Goal: Check status: Check status

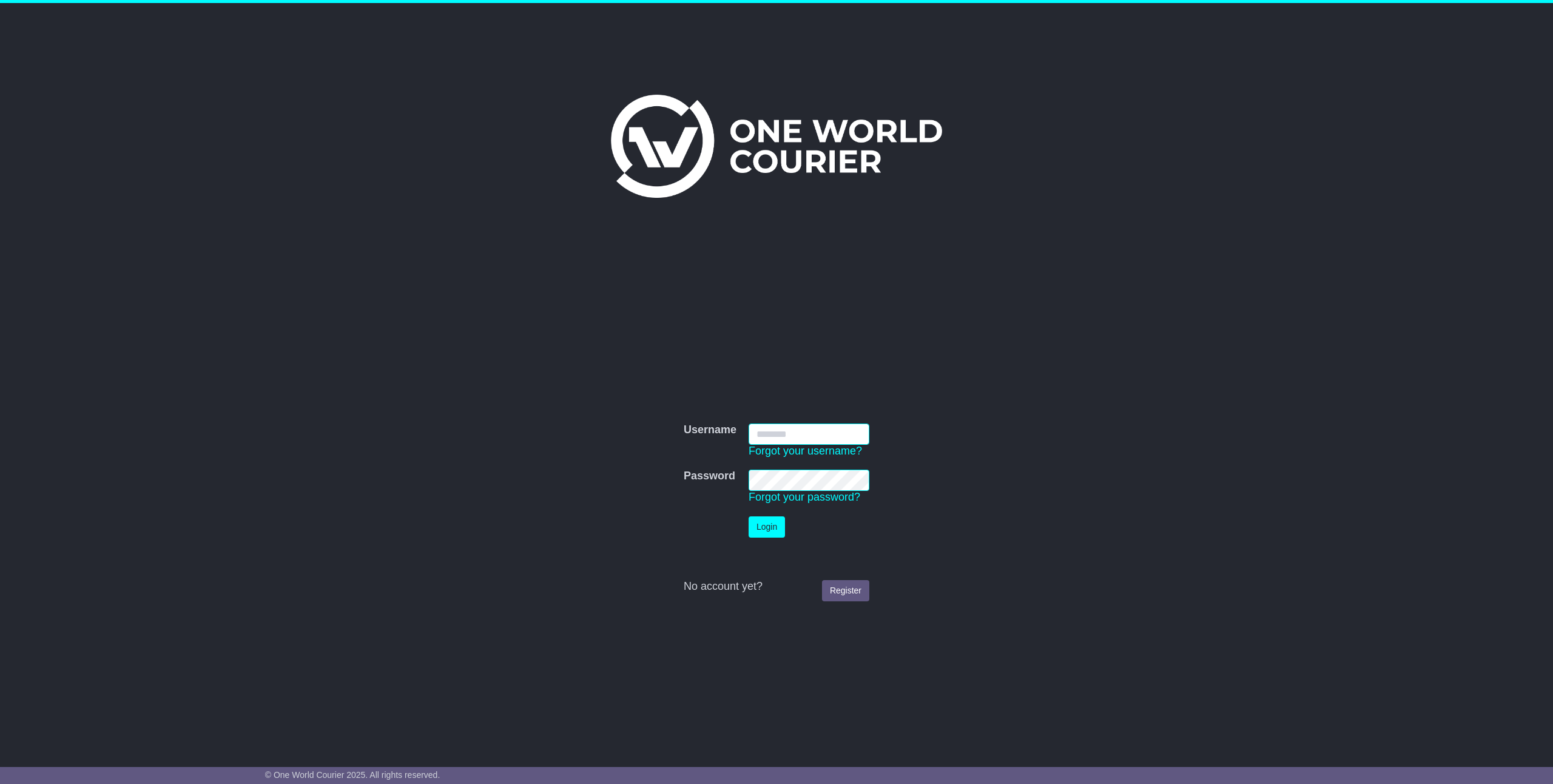
drag, startPoint x: 771, startPoint y: 435, endPoint x: 786, endPoint y: 465, distance: 33.5
click at [771, 435] on input "Username" at bounding box center [808, 434] width 121 height 22
type input "**********"
click at [767, 525] on button "Login" at bounding box center [766, 526] width 37 height 22
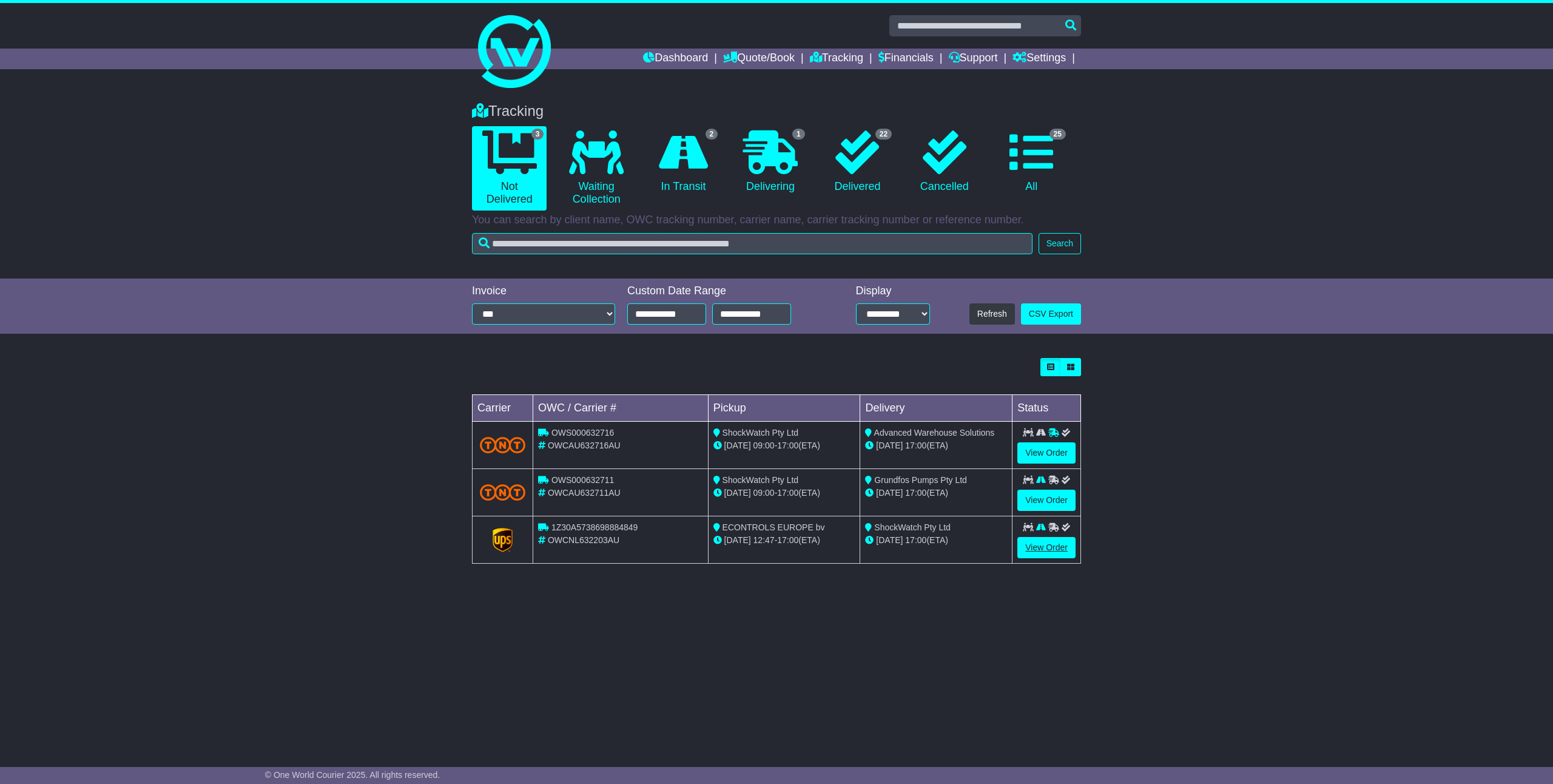
drag, startPoint x: 1032, startPoint y: 558, endPoint x: 1042, endPoint y: 549, distance: 13.5
click at [1032, 557] on div "View Order" at bounding box center [1047, 547] width 58 height 22
click at [1042, 549] on link "View Order" at bounding box center [1047, 547] width 58 height 22
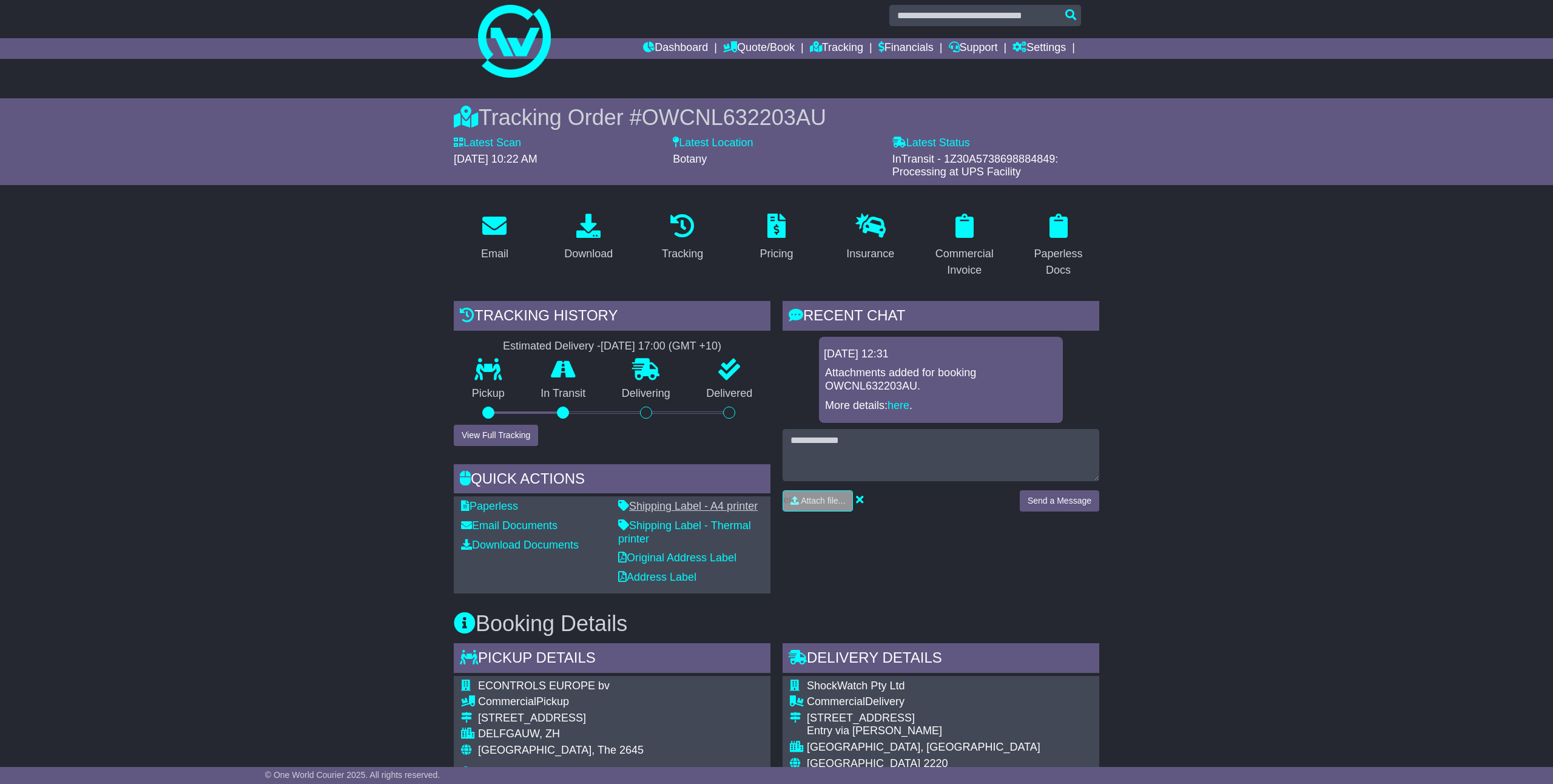
scroll to position [37, 0]
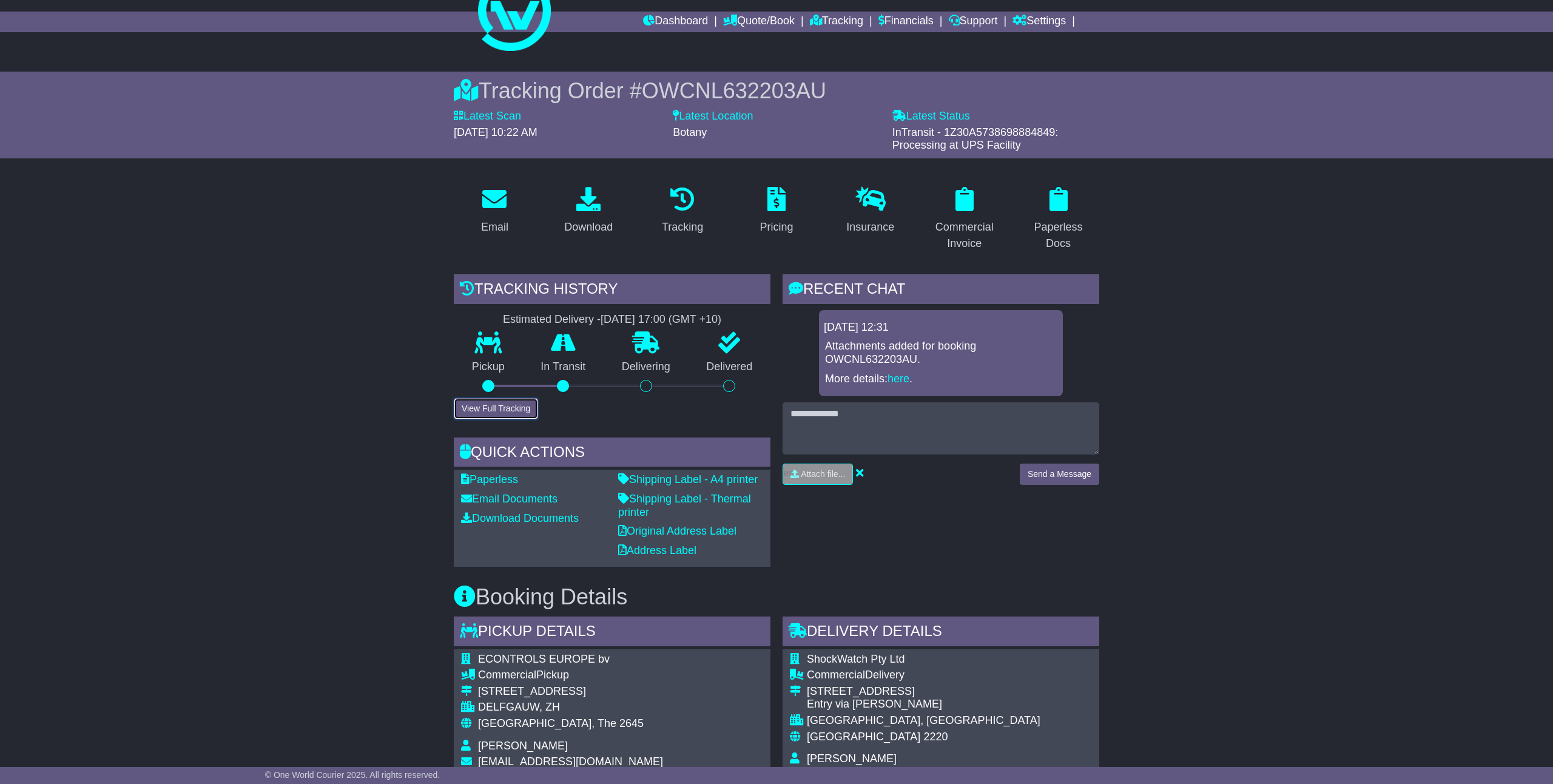
click at [493, 415] on button "View Full Tracking" at bounding box center [496, 408] width 84 height 22
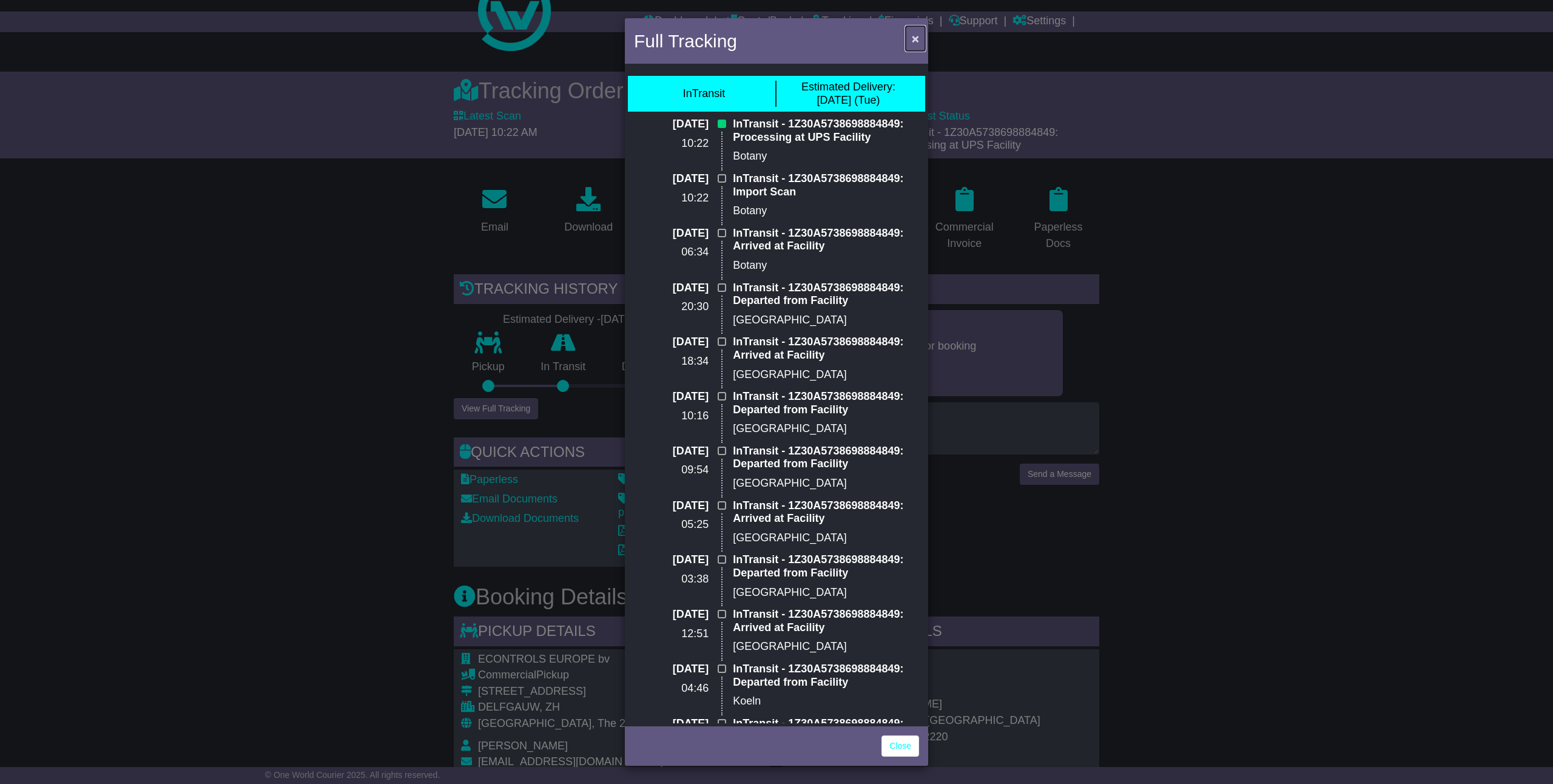
drag, startPoint x: 923, startPoint y: 25, endPoint x: 915, endPoint y: 36, distance: 13.6
click at [921, 27] on button "×" at bounding box center [915, 38] width 20 height 25
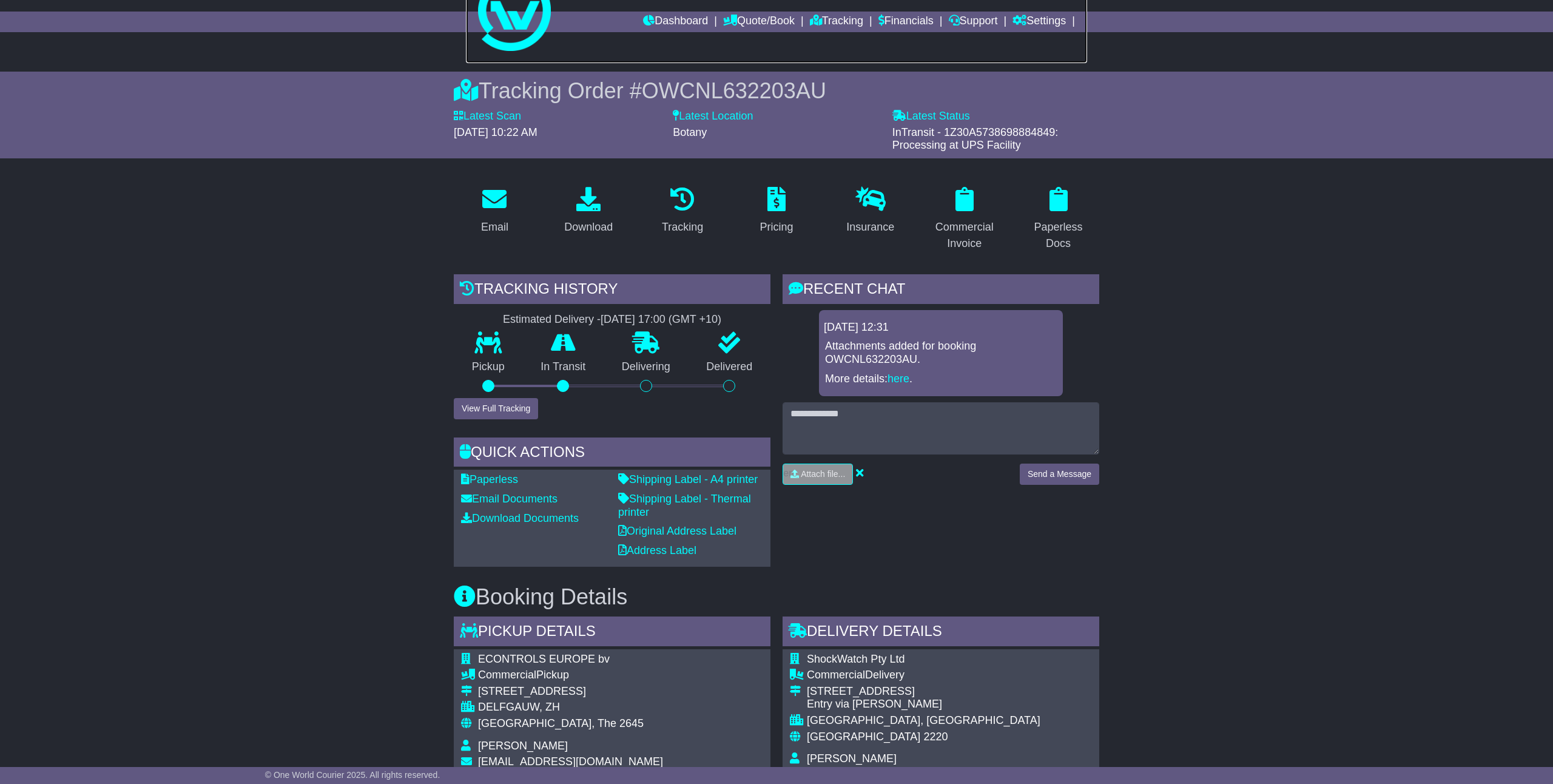
drag, startPoint x: 915, startPoint y: 36, endPoint x: 921, endPoint y: 146, distance: 110.2
click at [916, 37] on link at bounding box center [776, 14] width 621 height 97
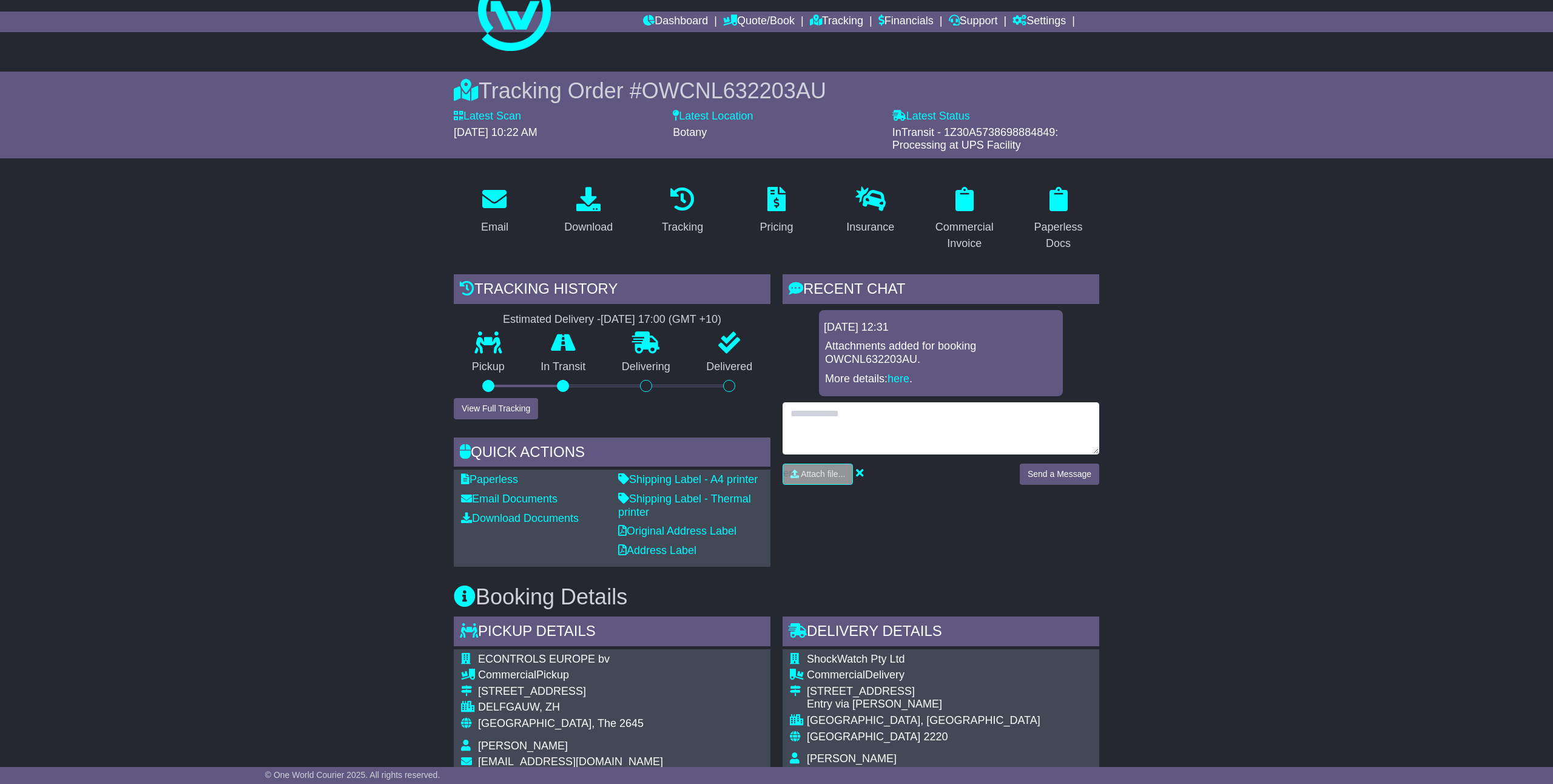
click at [860, 415] on textarea at bounding box center [941, 429] width 317 height 53
type textarea "*"
click at [816, 413] on textarea at bounding box center [941, 429] width 317 height 53
type textarea "**********"
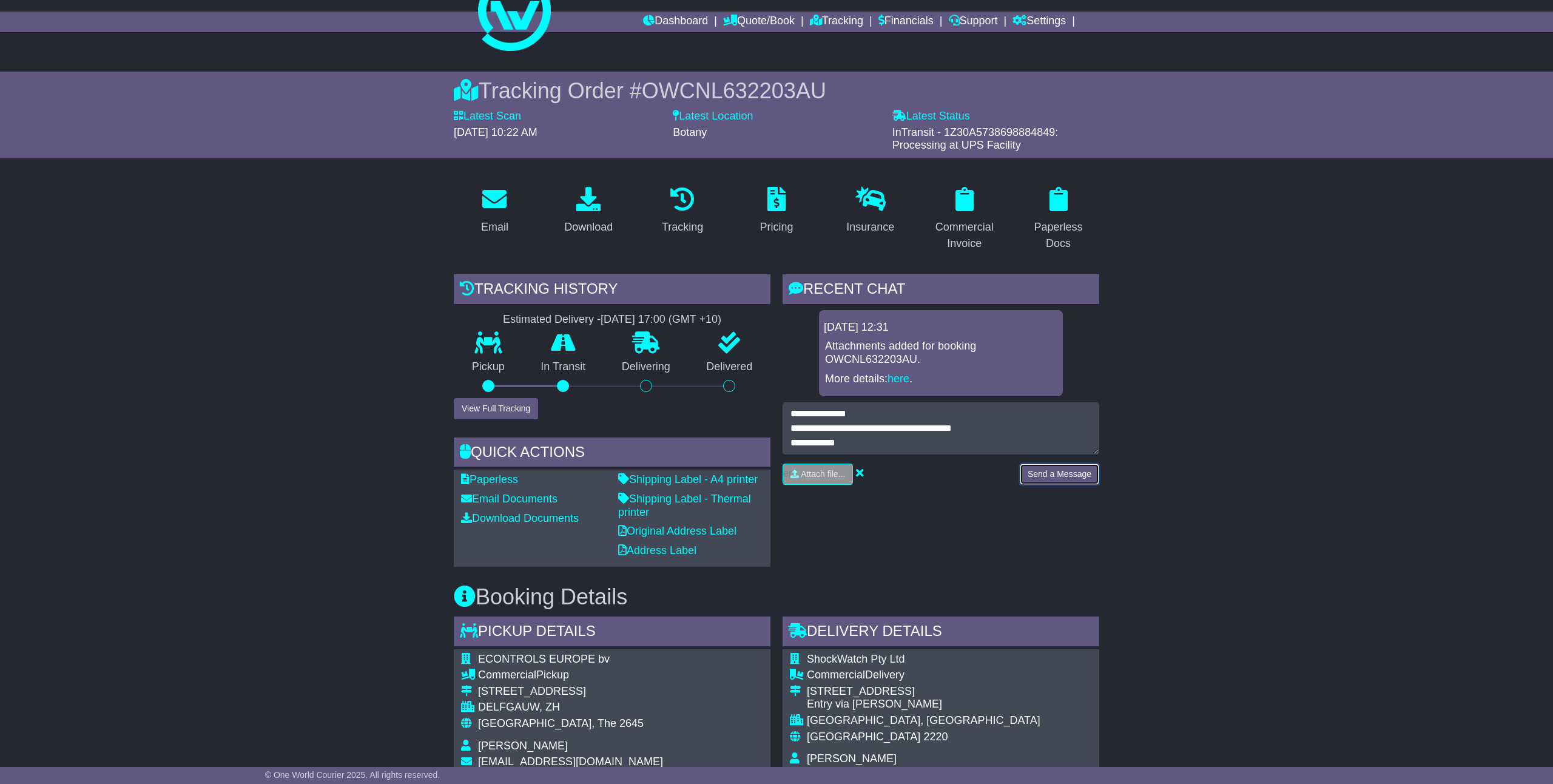
drag, startPoint x: 1067, startPoint y: 466, endPoint x: 1030, endPoint y: 460, distance: 37.5
click at [1077, 468] on button "Send a Message" at bounding box center [1059, 474] width 80 height 22
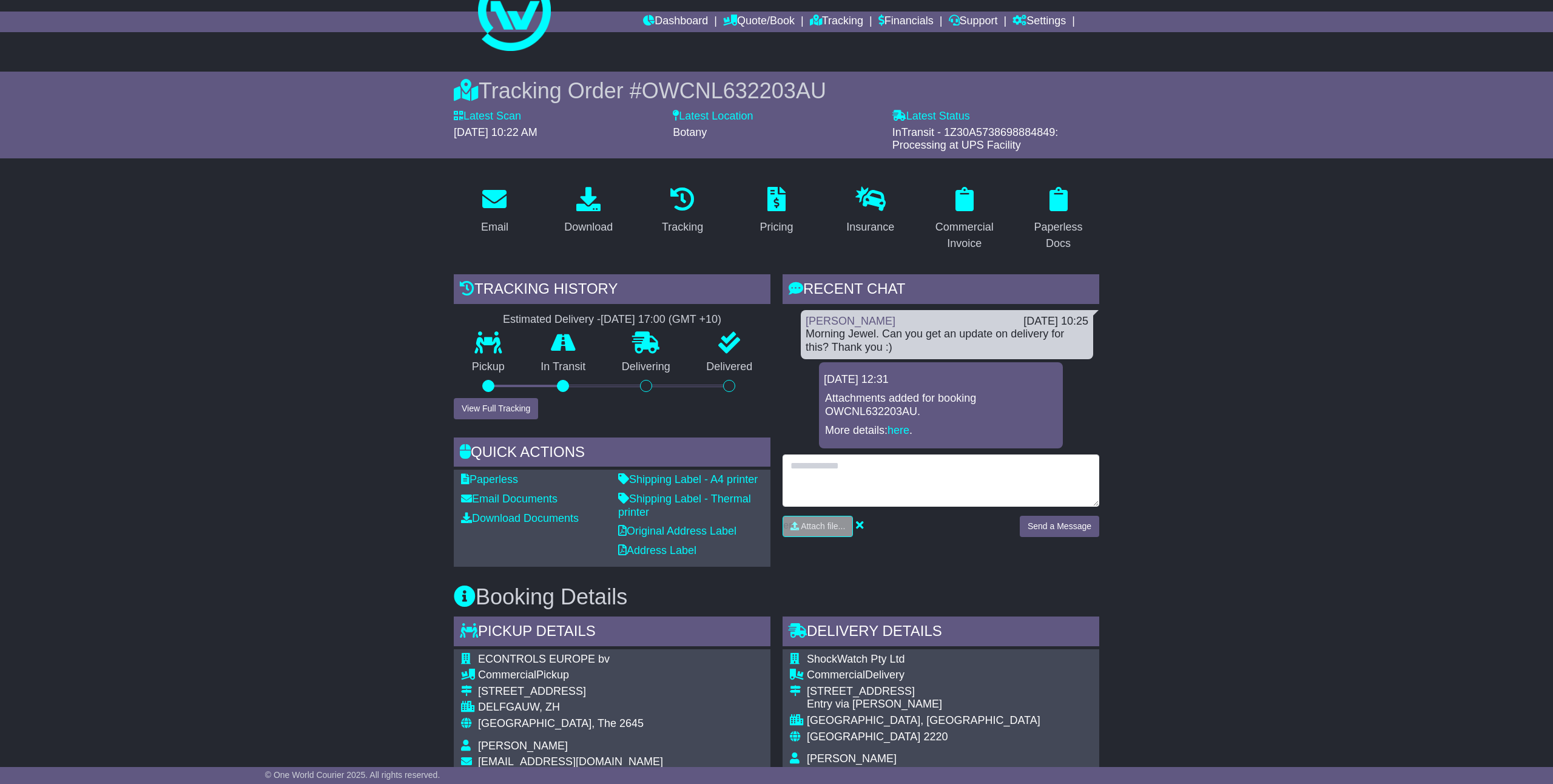
click at [862, 474] on textarea at bounding box center [941, 480] width 317 height 53
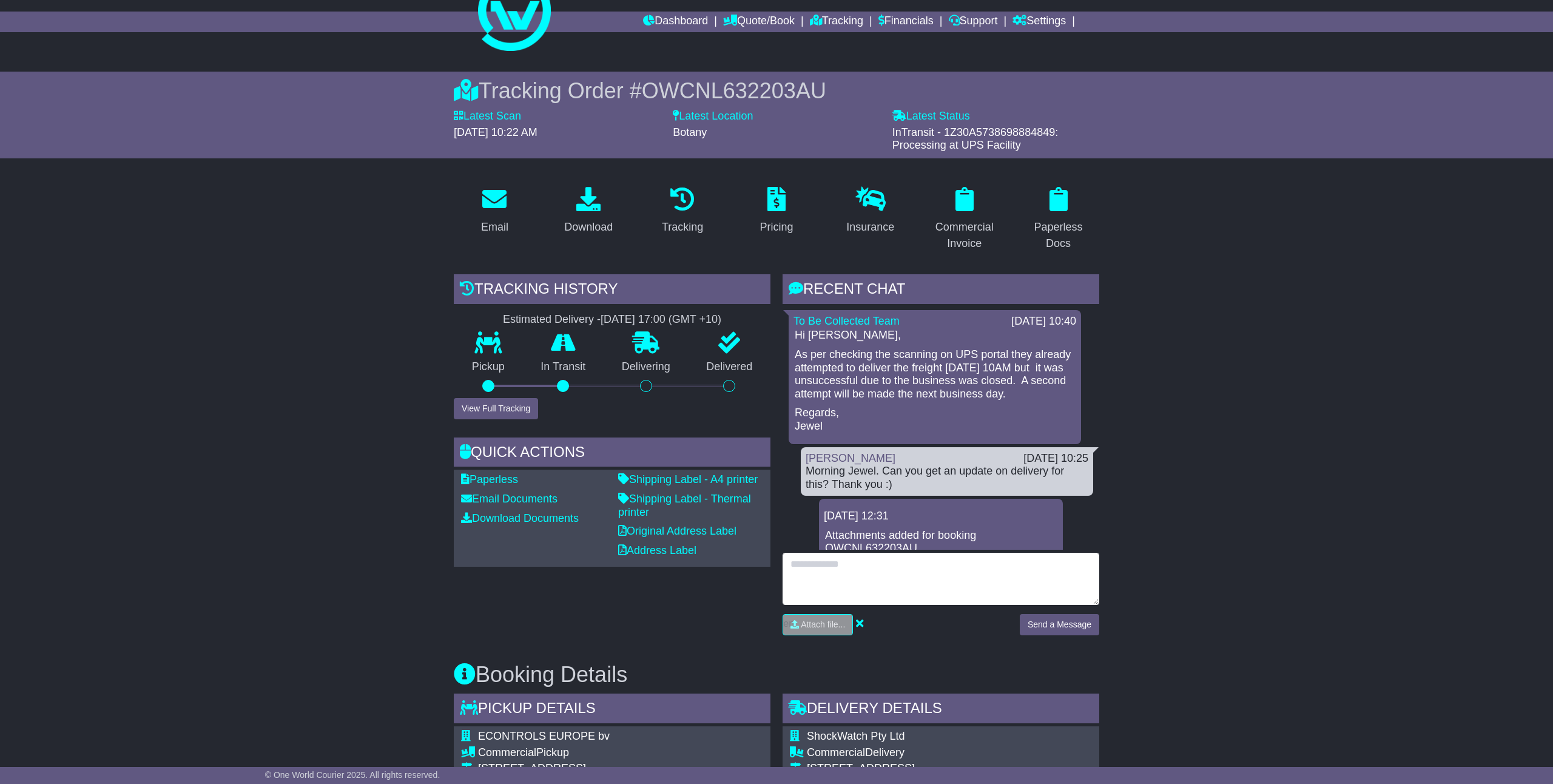
click at [980, 585] on textarea at bounding box center [941, 579] width 317 height 53
type textarea "**********"
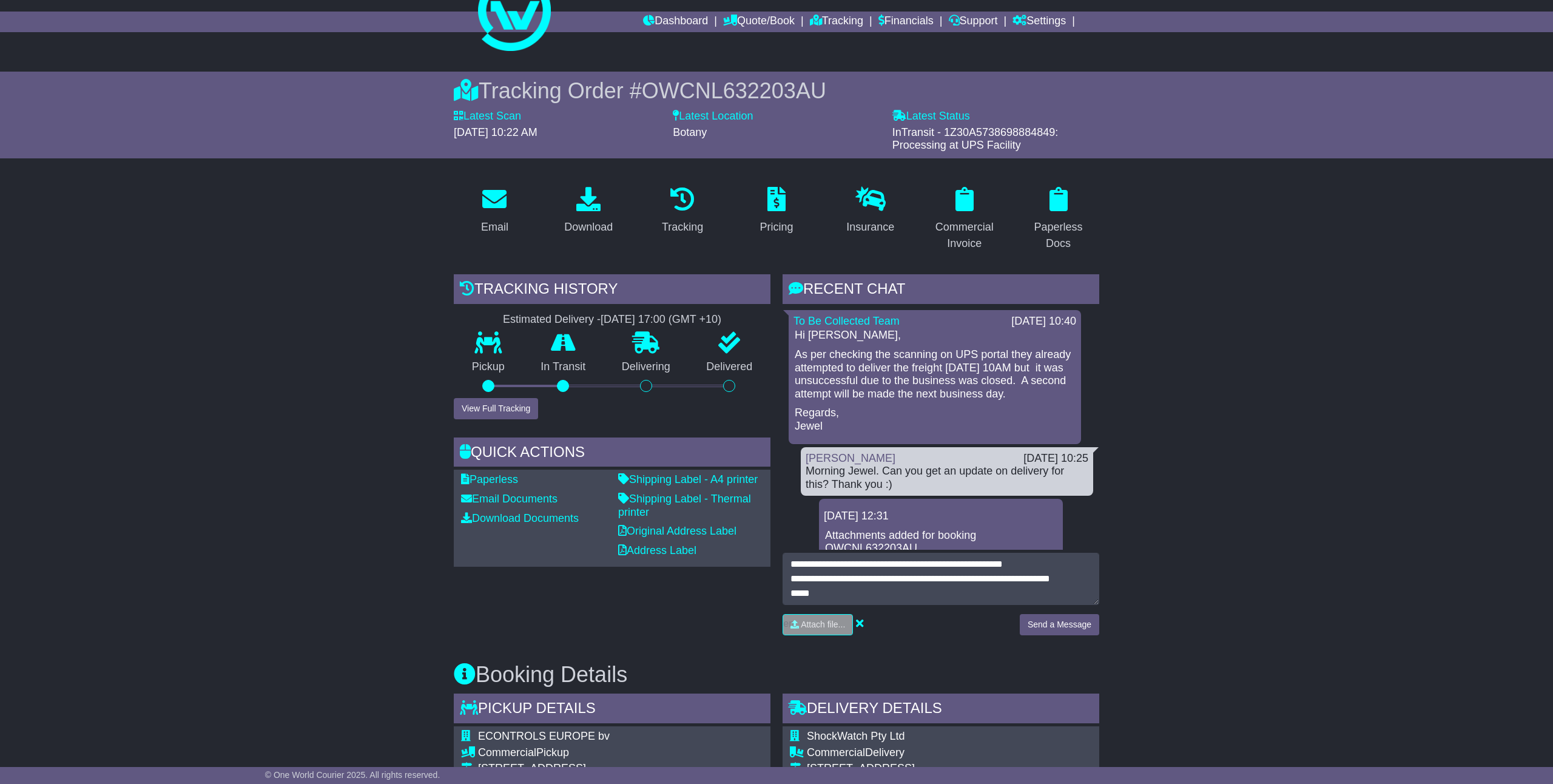
click at [1097, 629] on button "Send a Message" at bounding box center [1059, 625] width 80 height 22
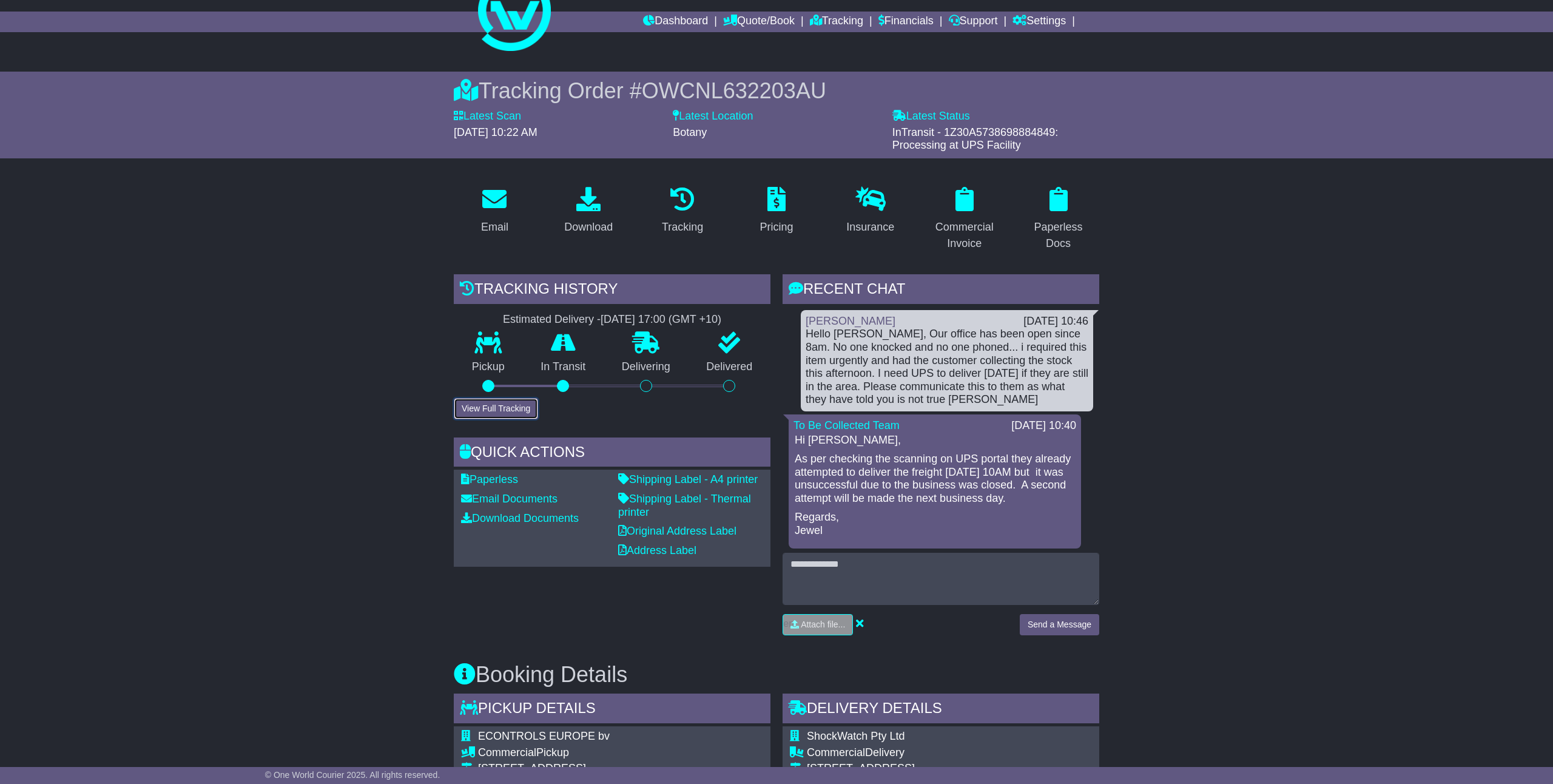
click at [490, 417] on button "View Full Tracking" at bounding box center [496, 408] width 84 height 22
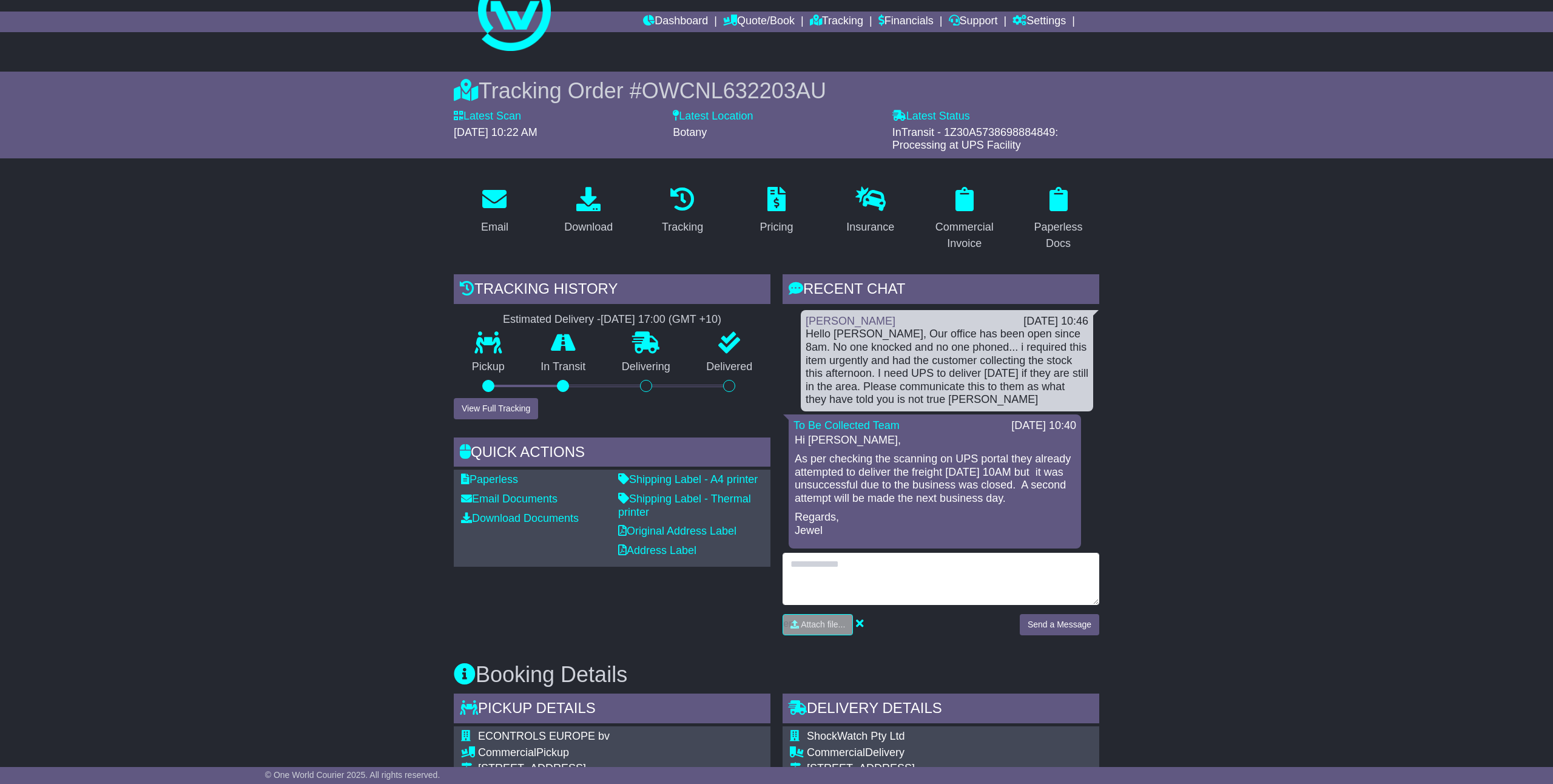
click at [844, 585] on textarea at bounding box center [941, 579] width 317 height 53
paste textarea "**********"
drag, startPoint x: 920, startPoint y: 567, endPoint x: 700, endPoint y: 560, distance: 220.1
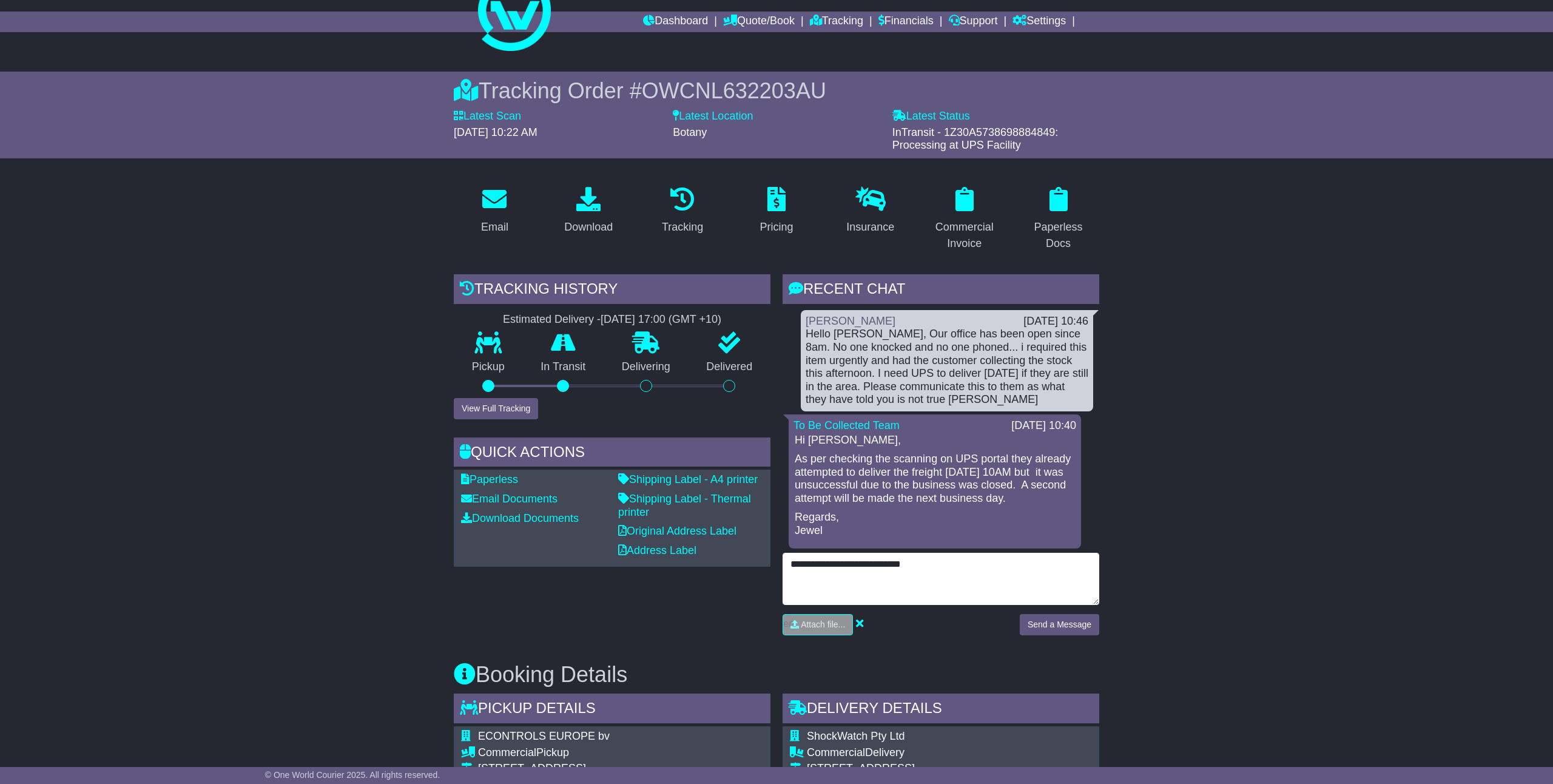
paste textarea
type textarea "**********"
